Goal: Task Accomplishment & Management: Use online tool/utility

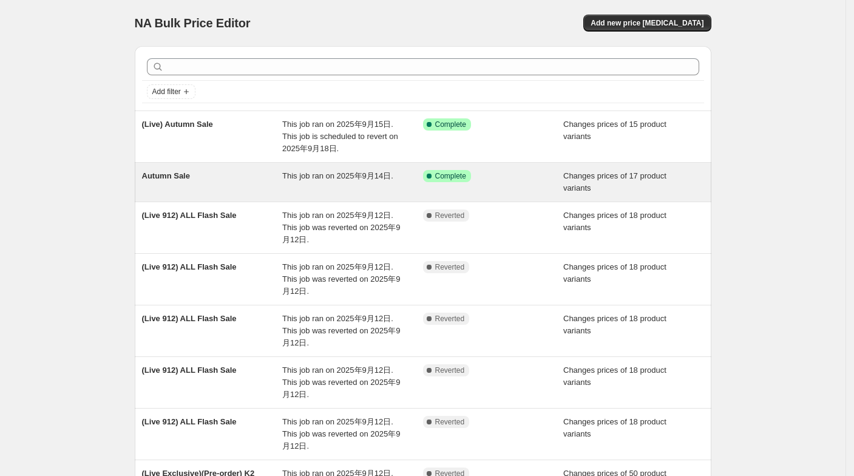
click at [236, 189] on div "Autumn Sale" at bounding box center [212, 182] width 141 height 24
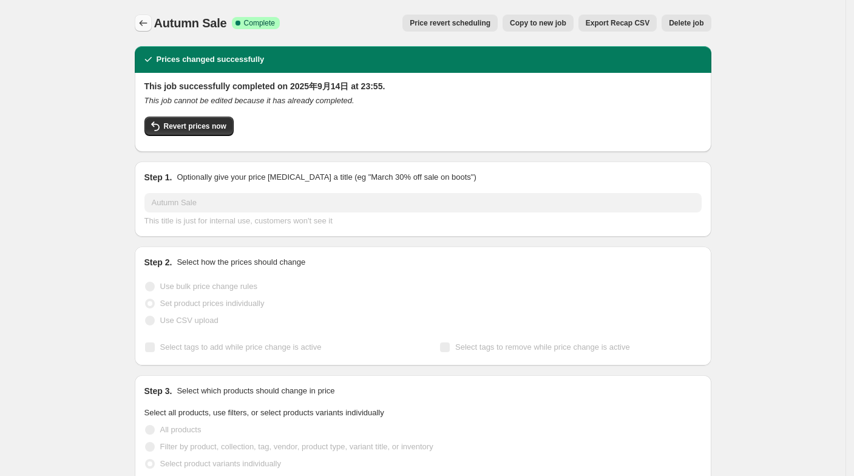
click at [146, 21] on icon "Price change jobs" at bounding box center [143, 23] width 12 height 12
